Goal: Transaction & Acquisition: Purchase product/service

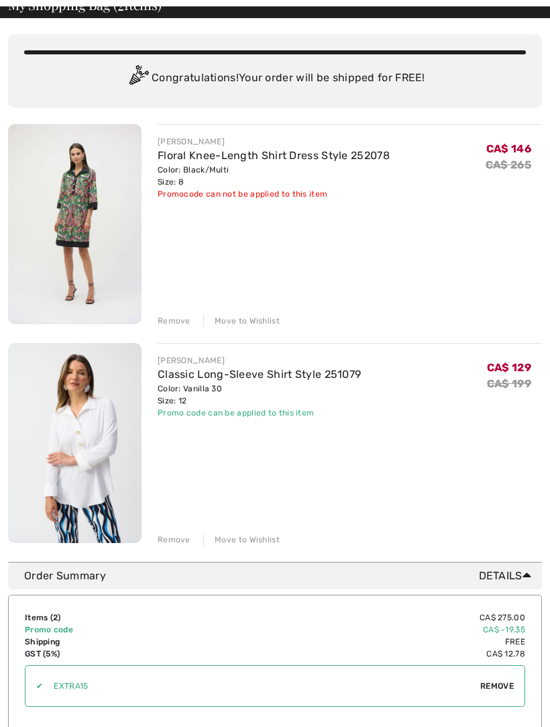
scroll to position [78, 0]
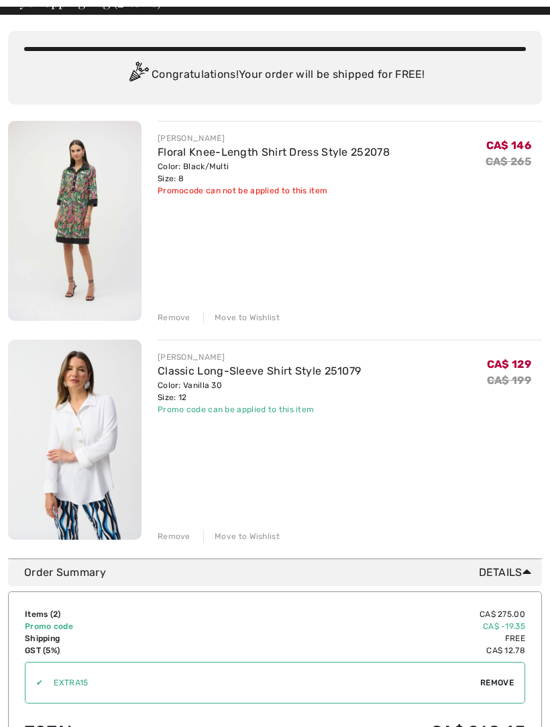
click at [278, 315] on div "Remove Move to Wishlist" at bounding box center [350, 316] width 385 height 15
click at [246, 319] on div "Move to Wishlist" at bounding box center [241, 317] width 77 height 12
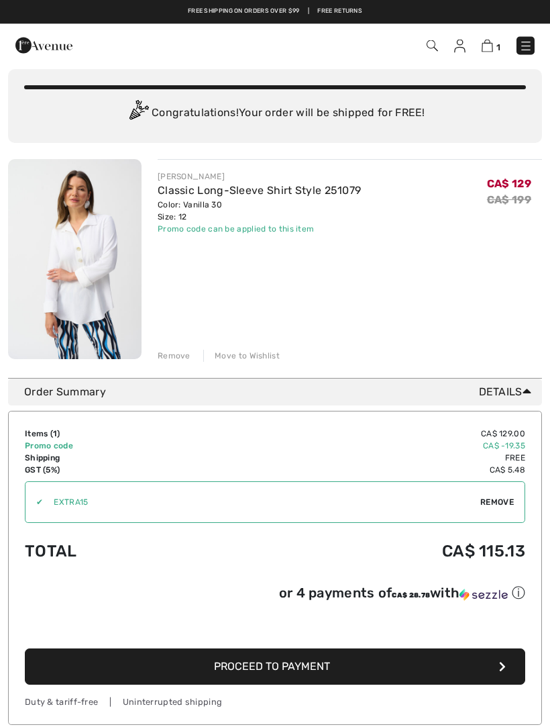
scroll to position [0, 0]
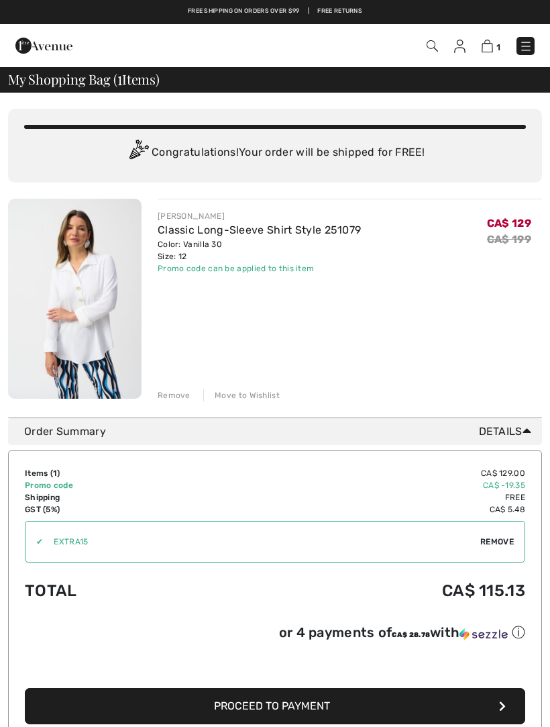
click at [232, 228] on link "Classic Long-Sleeve Shirt Style 251079" at bounding box center [259, 230] width 203 height 13
click at [109, 277] on img at bounding box center [75, 299] width 134 height 200
click at [285, 234] on link "Classic Long-Sleeve Shirt Style 251079" at bounding box center [259, 230] width 203 height 13
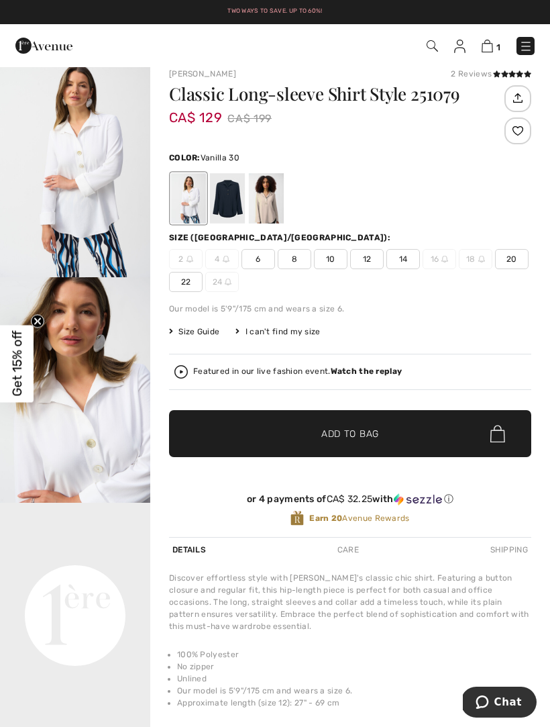
scroll to position [11, 0]
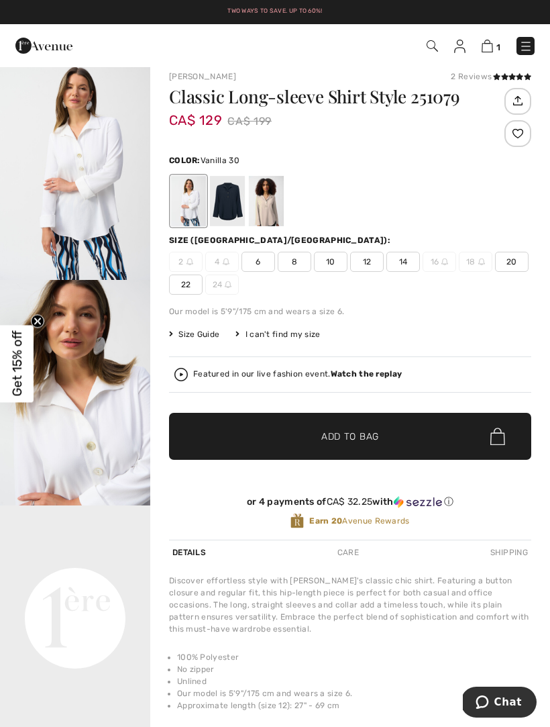
click at [292, 338] on div "I can't find my size" at bounding box center [278, 334] width 85 height 12
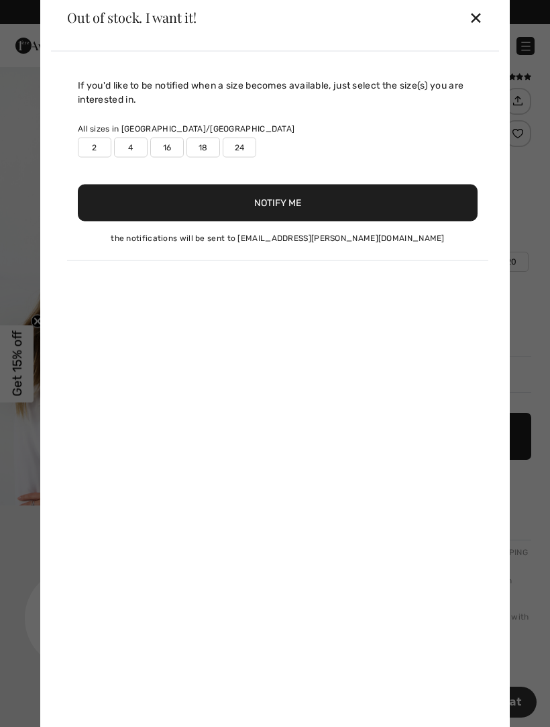
click at [483, 30] on div "✕" at bounding box center [476, 17] width 14 height 28
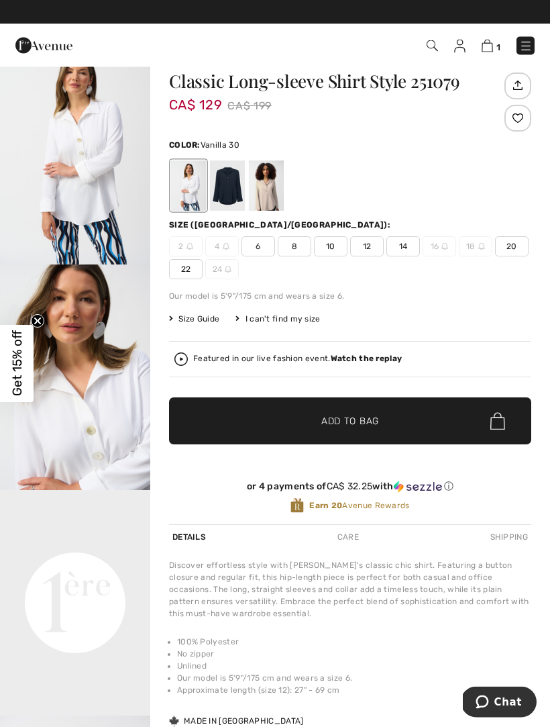
scroll to position [27, 0]
click at [369, 361] on strong "Watch the replay" at bounding box center [367, 358] width 72 height 9
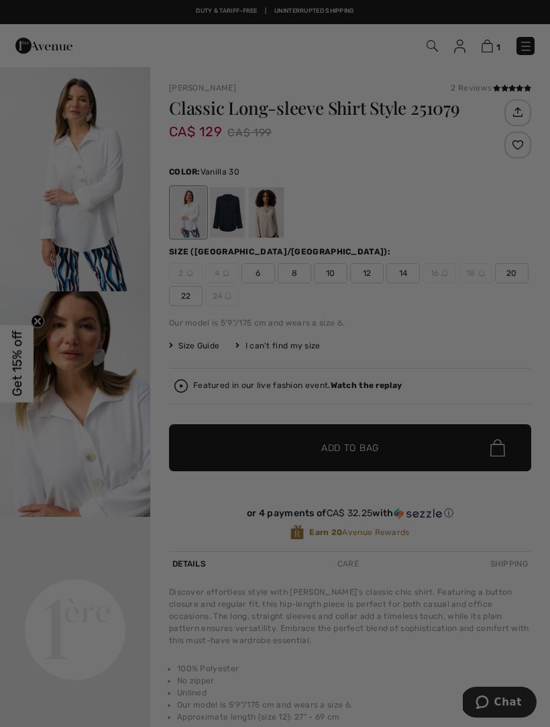
scroll to position [0, 0]
